Goal: Check status: Check status

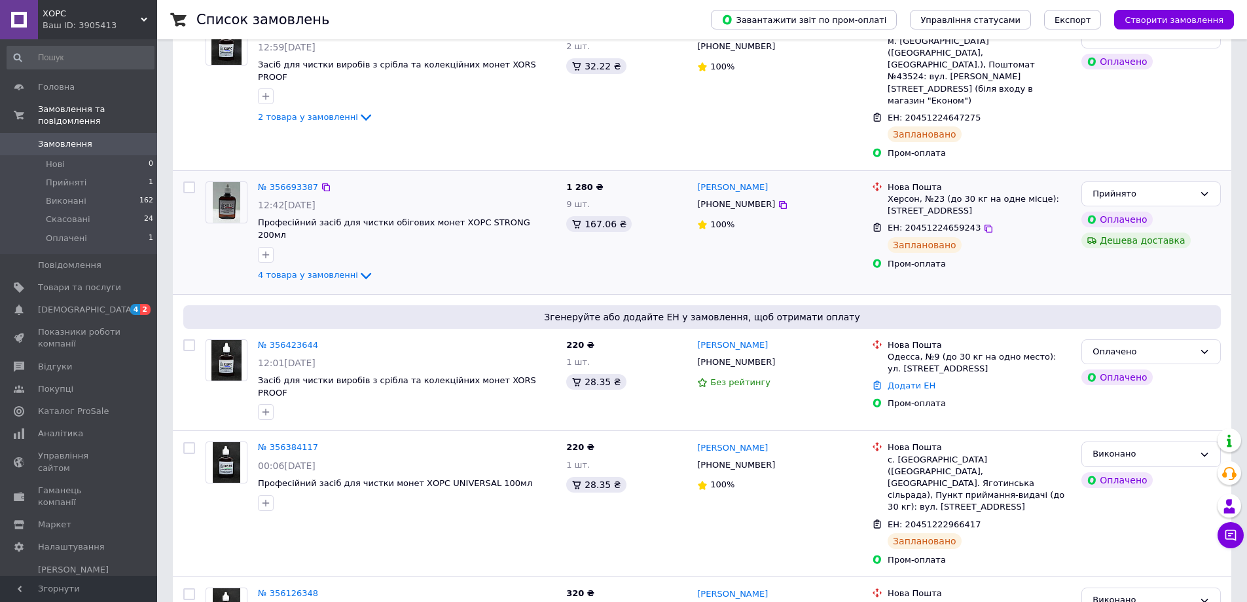
scroll to position [131, 0]
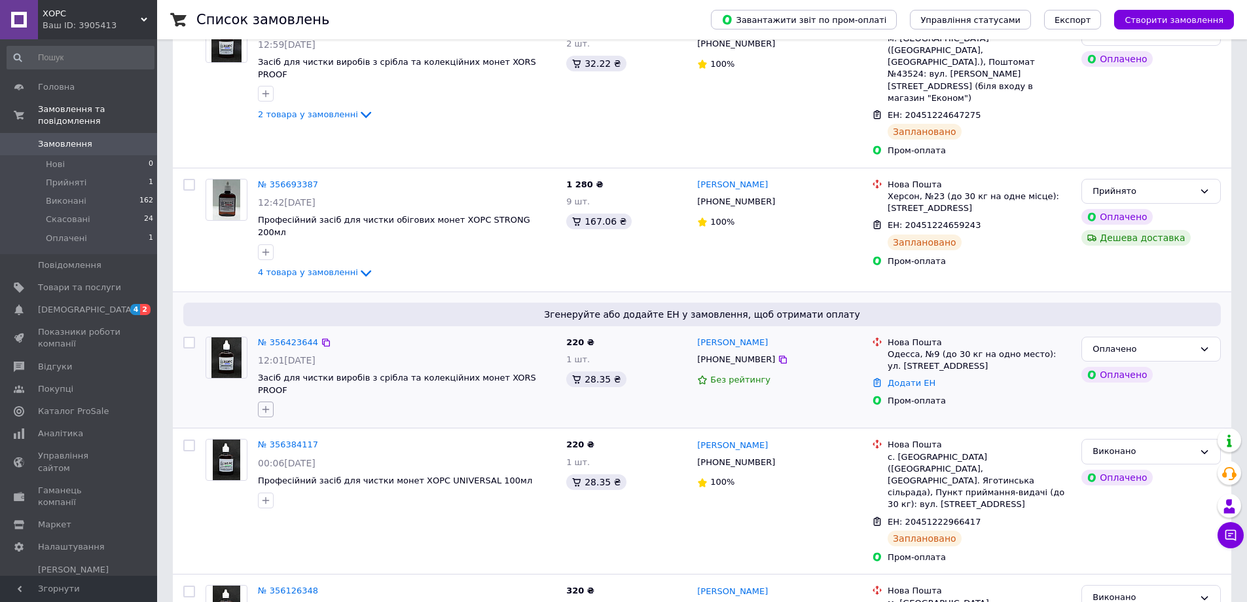
click at [267, 404] on icon "button" at bounding box center [266, 409] width 10 height 10
click at [276, 337] on link "№ 356423644" at bounding box center [288, 342] width 60 height 10
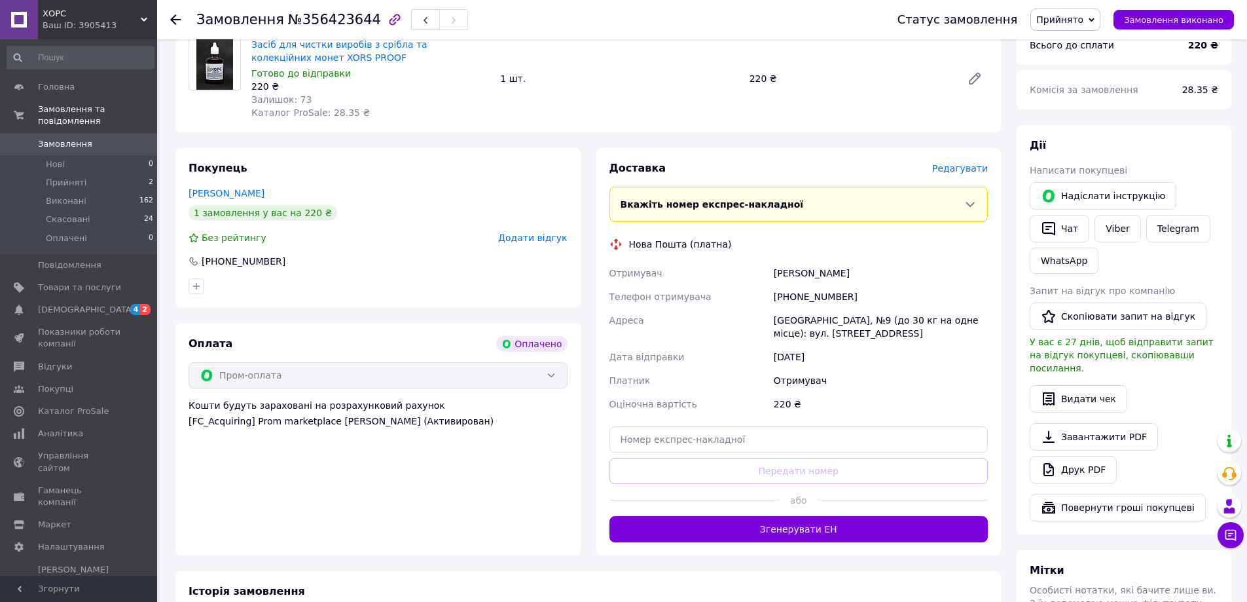
scroll to position [262, 0]
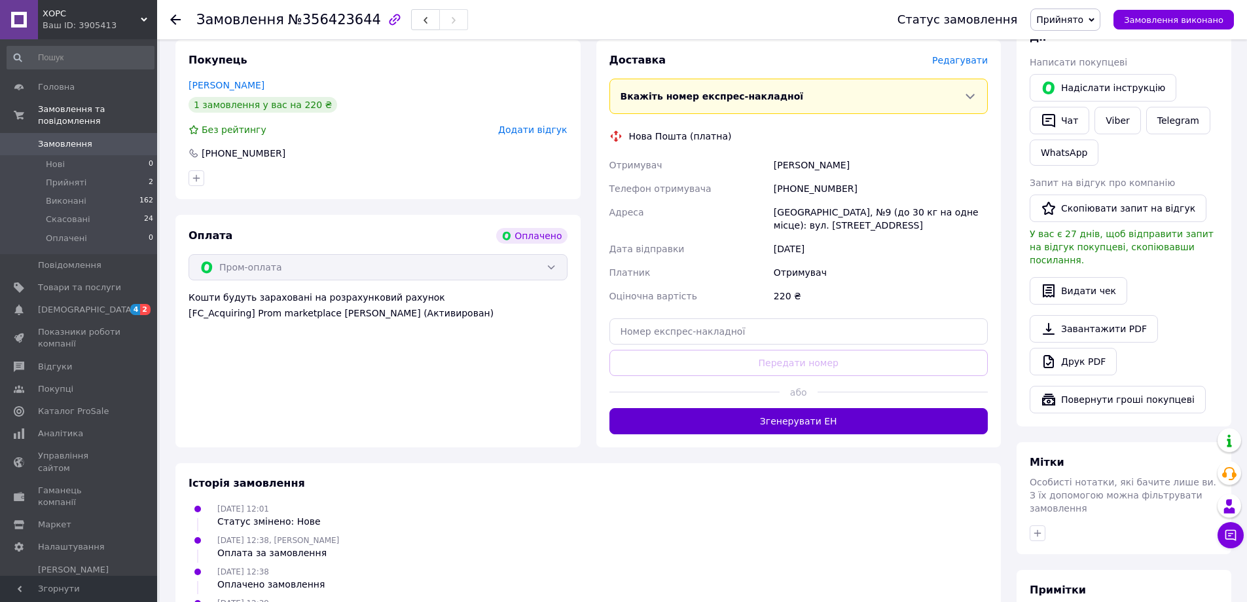
click at [808, 424] on button "Згенерувати ЕН" at bounding box center [799, 421] width 379 height 26
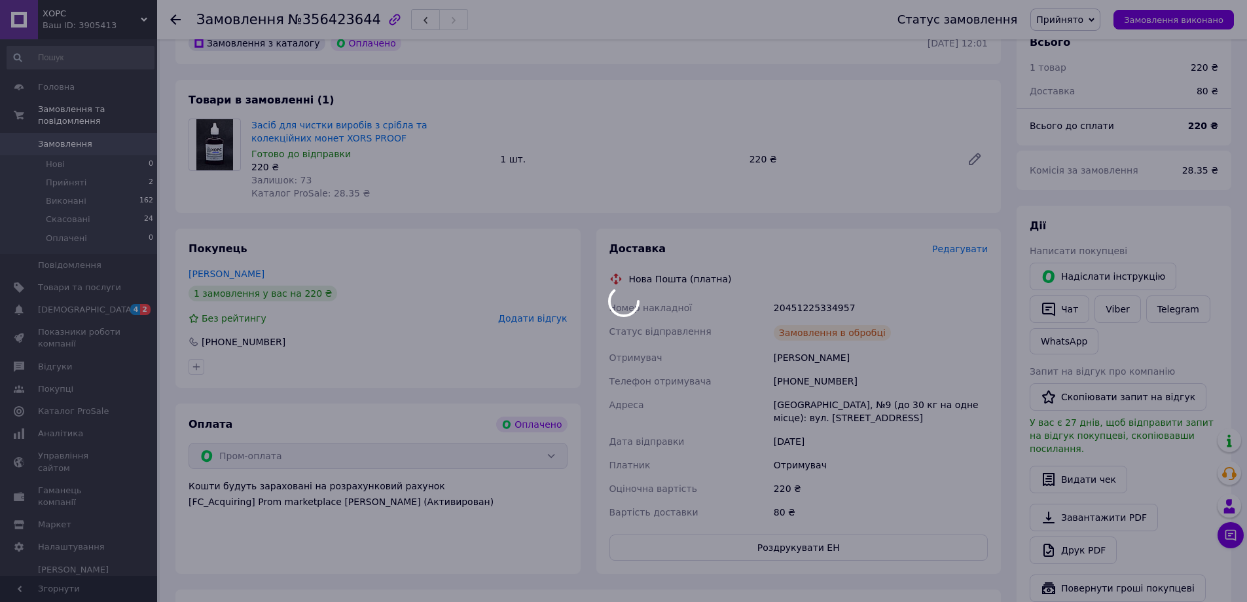
scroll to position [65, 0]
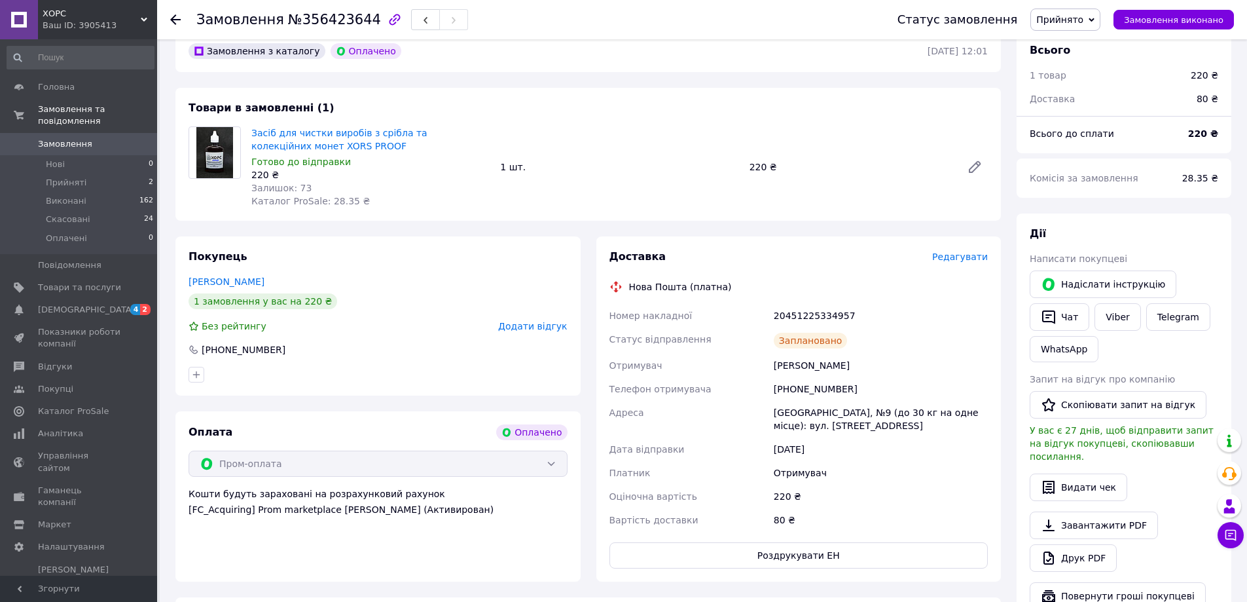
click at [71, 138] on span "Замовлення" at bounding box center [65, 144] width 54 height 12
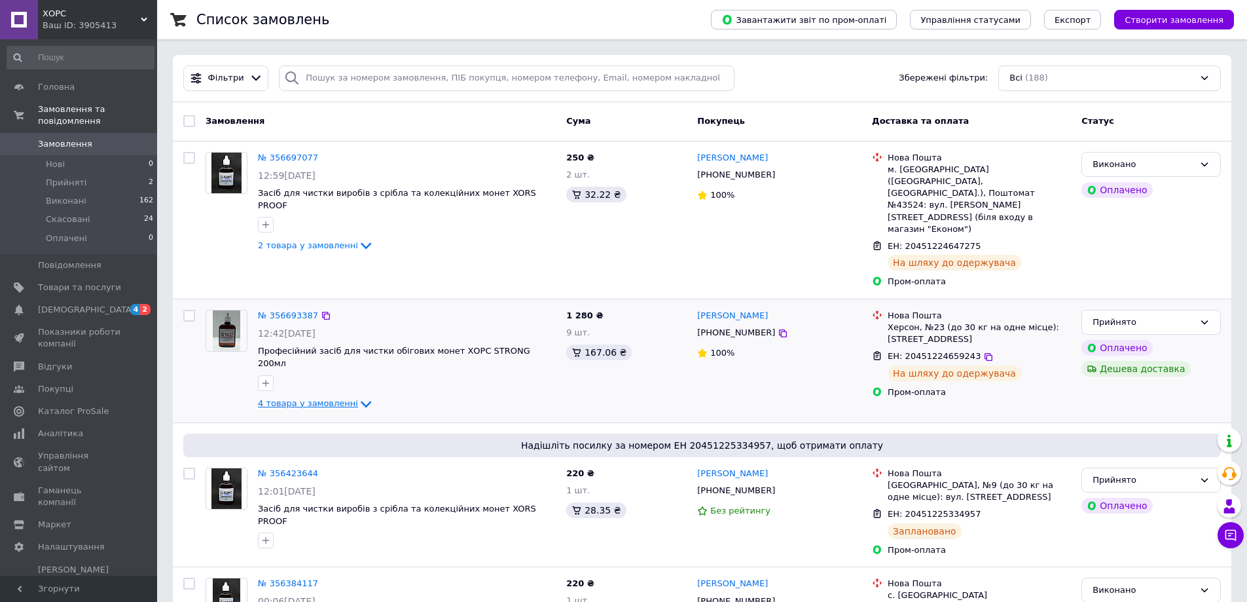
click at [358, 396] on icon at bounding box center [366, 404] width 16 height 16
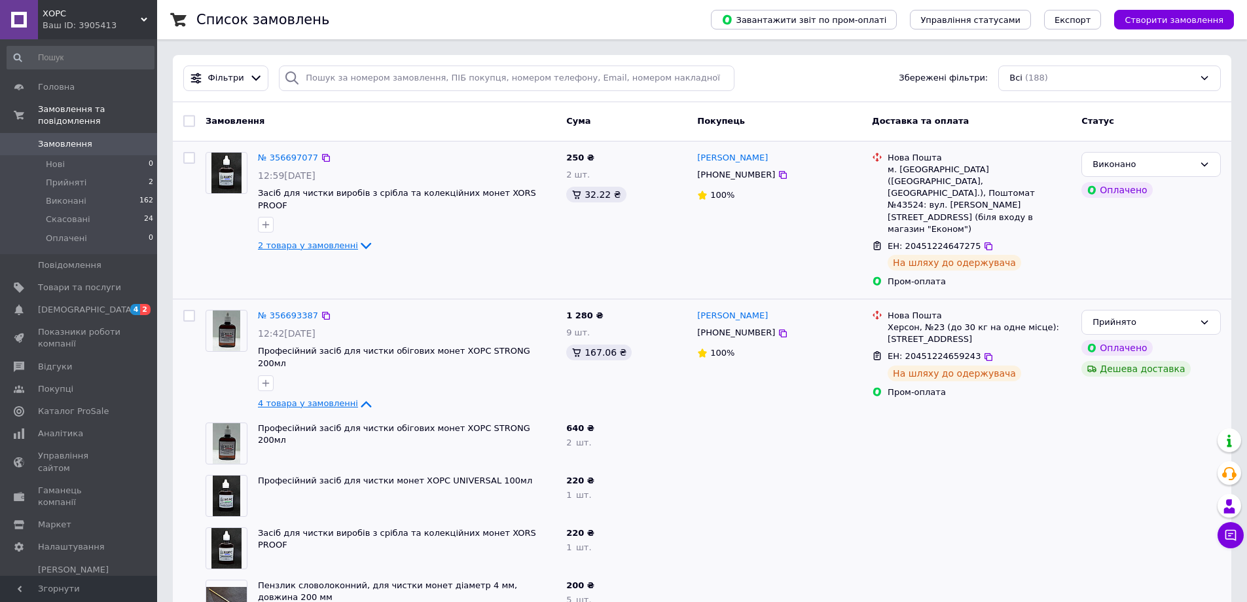
click at [358, 238] on icon at bounding box center [366, 246] width 16 height 16
